Goal: Task Accomplishment & Management: Complete application form

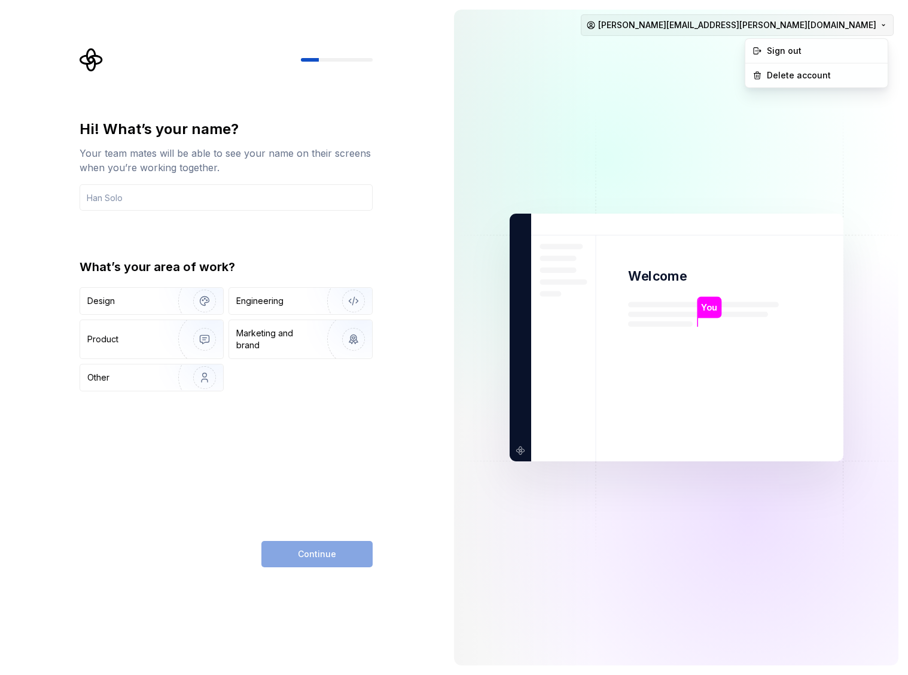
click at [820, 28] on html "Hi! What’s your name? Your team mates will be able to see your name on their sc…" at bounding box center [454, 337] width 908 height 675
drag, startPoint x: 534, startPoint y: 112, endPoint x: 374, endPoint y: 108, distance: 159.7
click at [534, 112] on img at bounding box center [676, 337] width 484 height 565
click at [200, 201] on input "text" at bounding box center [226, 197] width 293 height 26
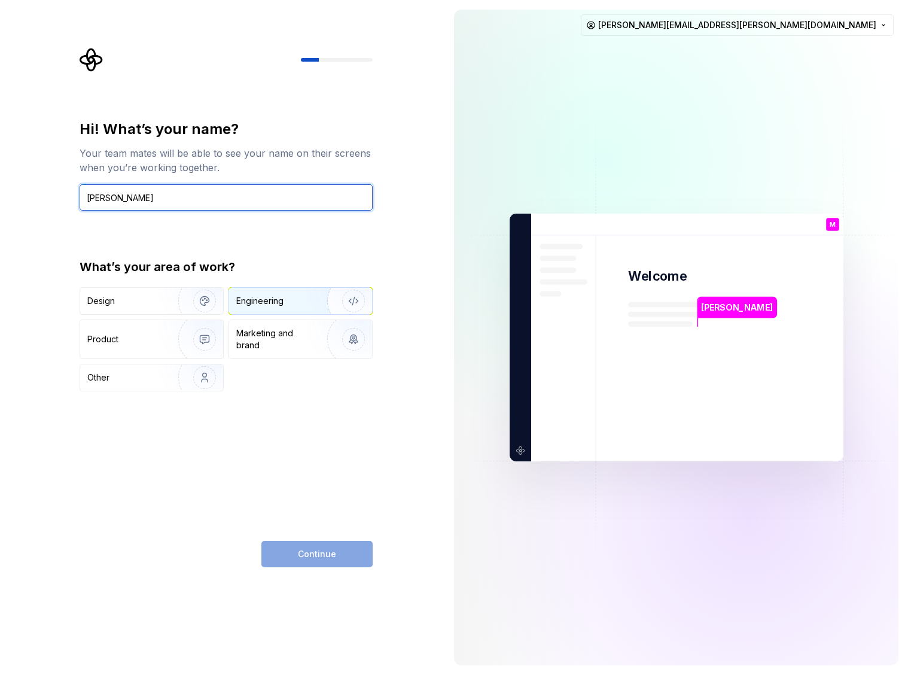
type input "Matt Vasquez"
click at [260, 303] on div "Engineering" at bounding box center [259, 301] width 47 height 12
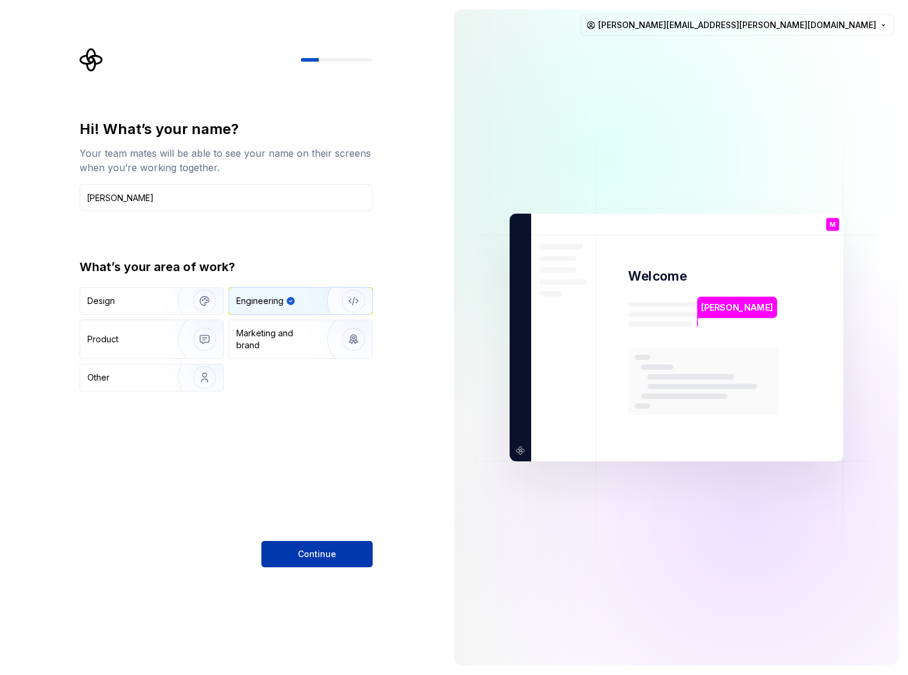
click at [322, 554] on span "Continue" at bounding box center [317, 554] width 38 height 12
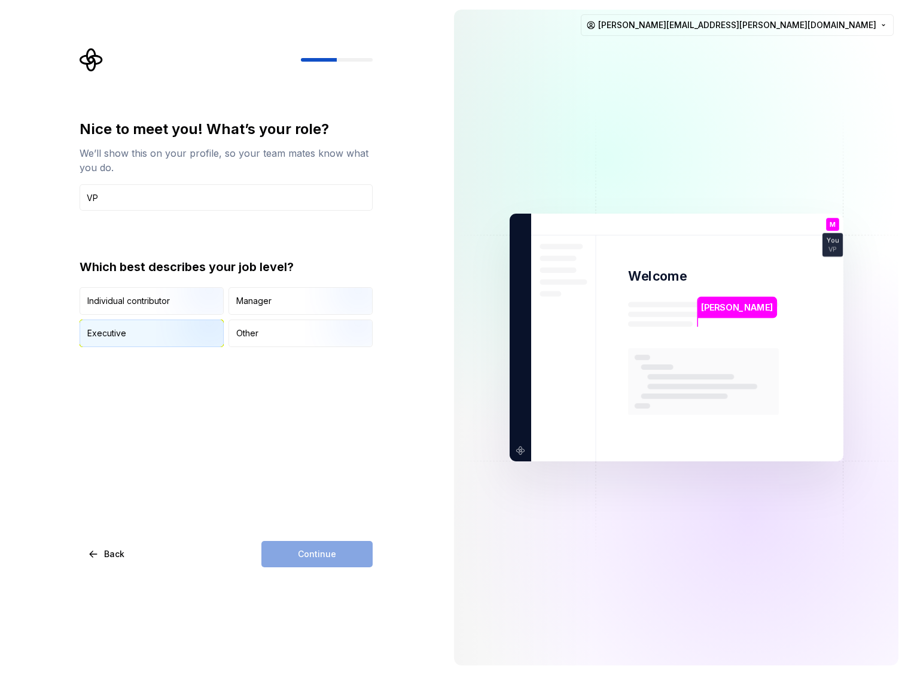
type input "VP"
click at [160, 340] on img "button" at bounding box center [194, 348] width 77 height 80
click at [312, 556] on span "Continue" at bounding box center [317, 554] width 38 height 12
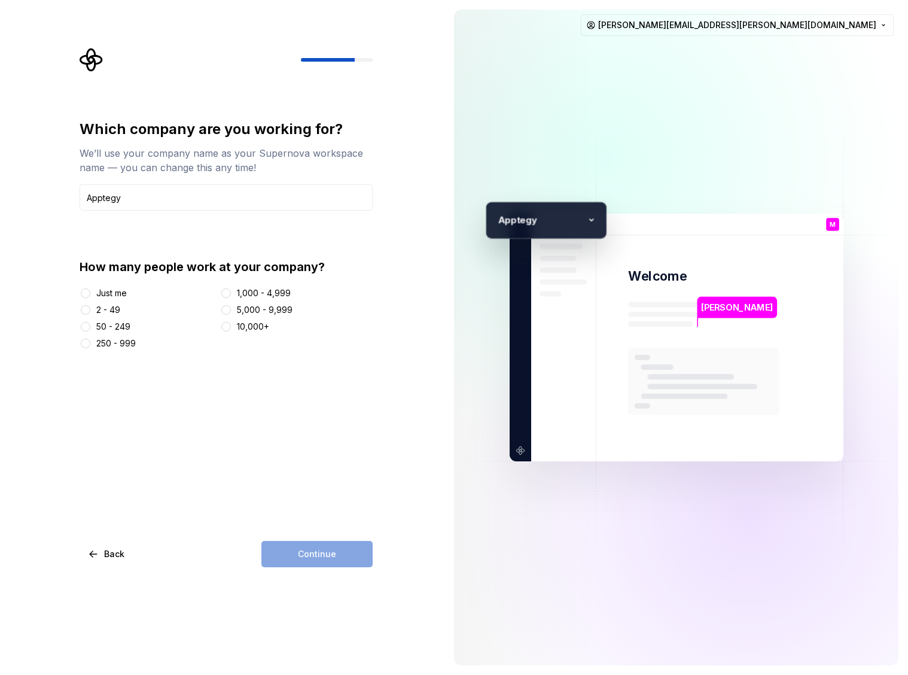
type input "Apptegy"
click at [90, 342] on button "250 - 999" at bounding box center [86, 343] width 10 height 10
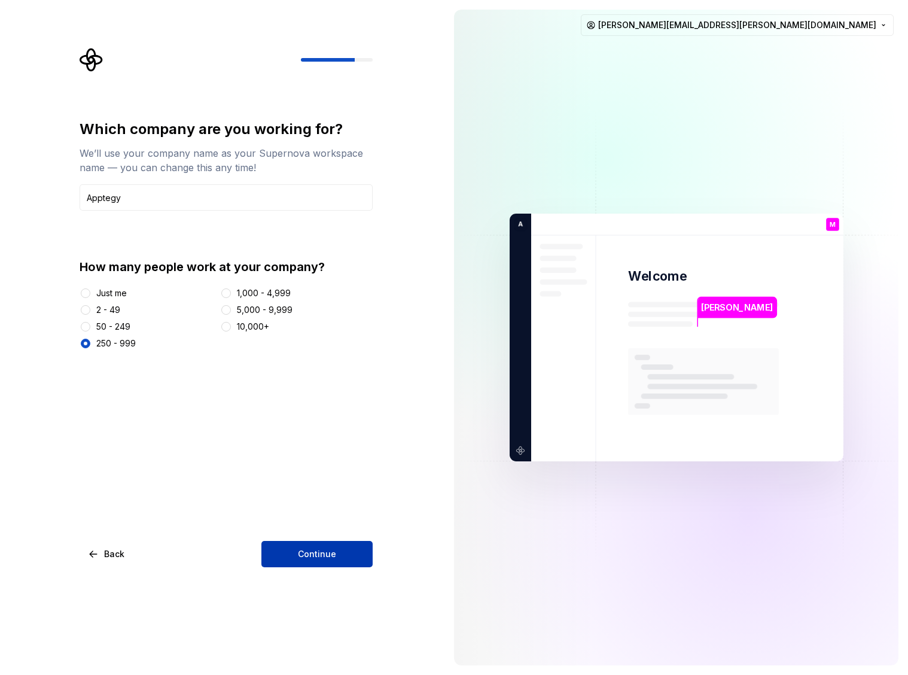
click at [314, 556] on span "Continue" at bounding box center [317, 554] width 38 height 12
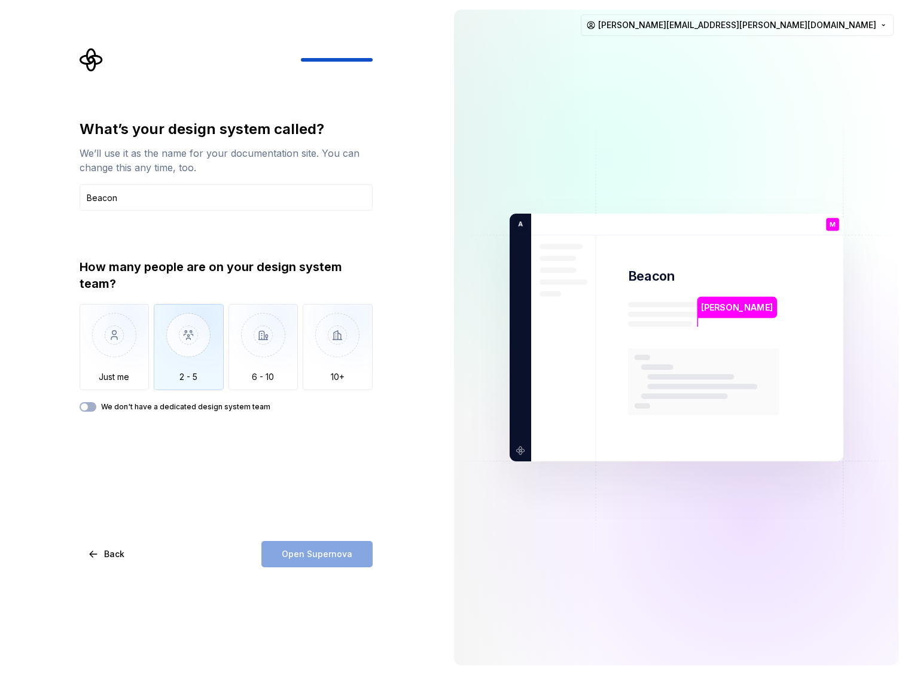
type input "Beacon"
click at [189, 352] on img "button" at bounding box center [189, 344] width 70 height 80
click at [320, 560] on button "Open Supernova" at bounding box center [316, 554] width 111 height 26
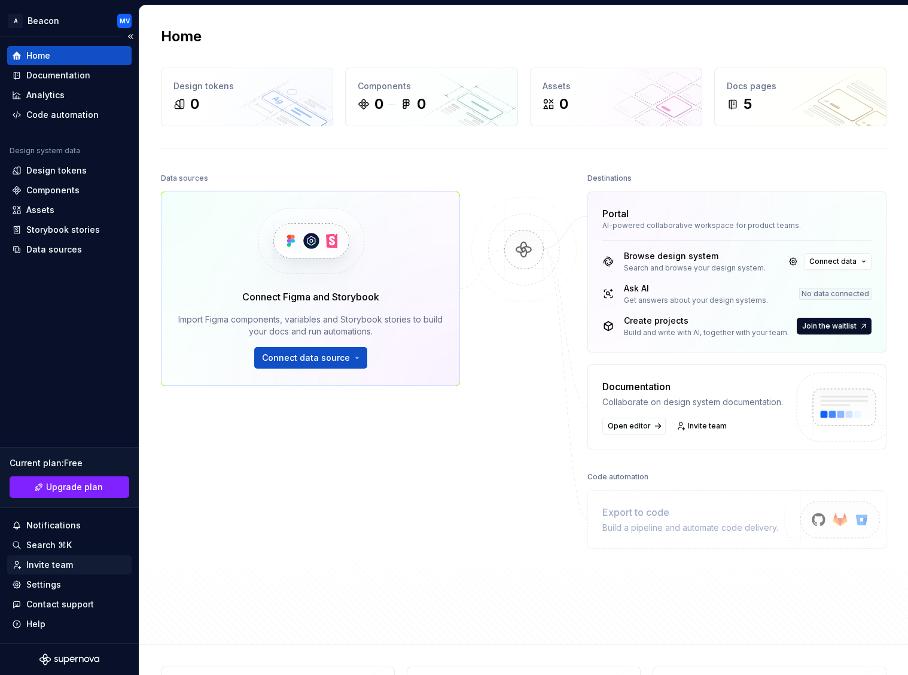
click at [57, 562] on div "Invite team" at bounding box center [49, 565] width 47 height 12
